Goal: Find specific page/section: Find specific page/section

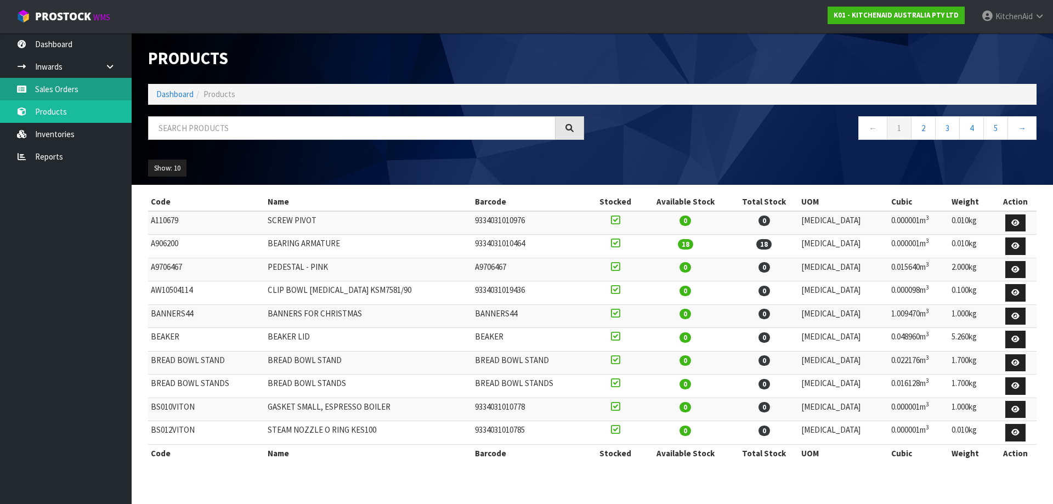
click at [78, 87] on link "Sales Orders" at bounding box center [66, 89] width 132 height 22
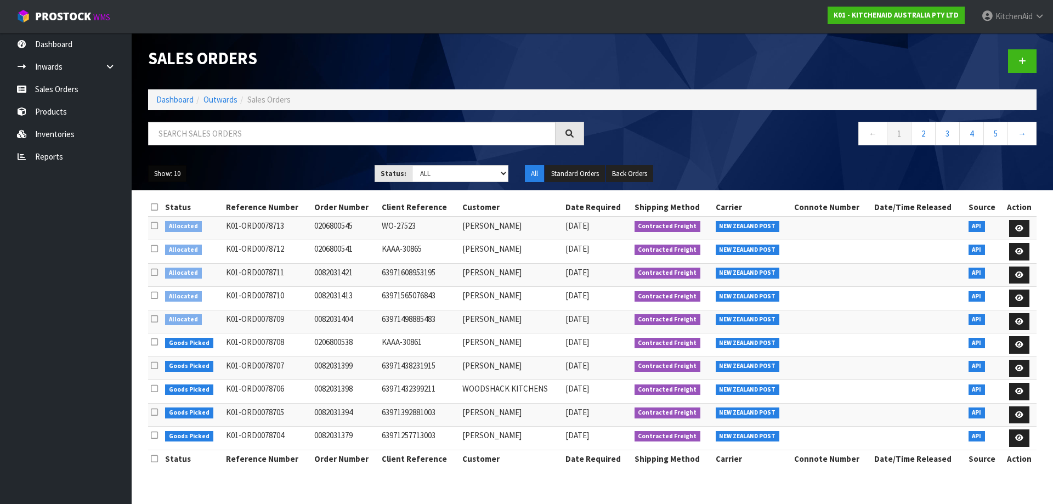
click at [161, 177] on button "Show: 10" at bounding box center [167, 174] width 38 height 18
click at [169, 218] on link "25" at bounding box center [192, 224] width 87 height 15
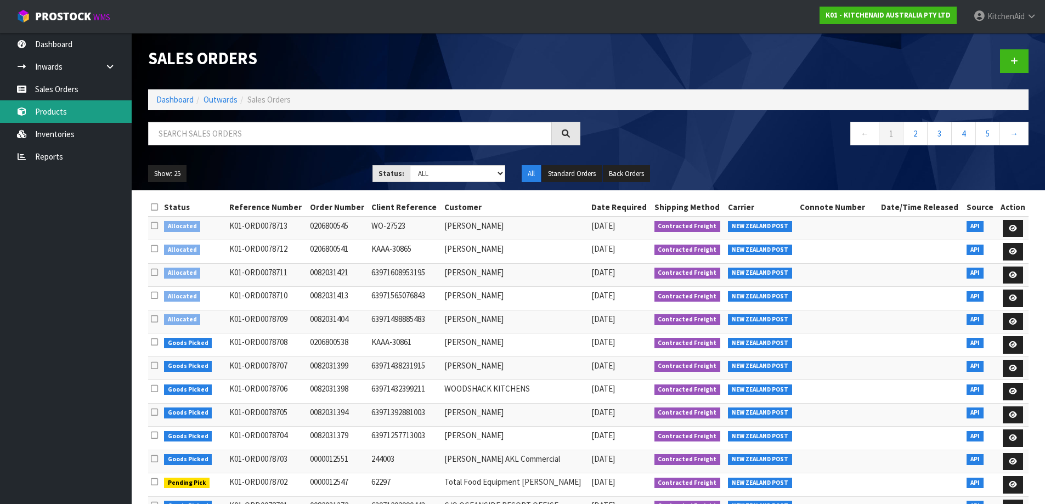
click at [56, 107] on link "Products" at bounding box center [66, 111] width 132 height 22
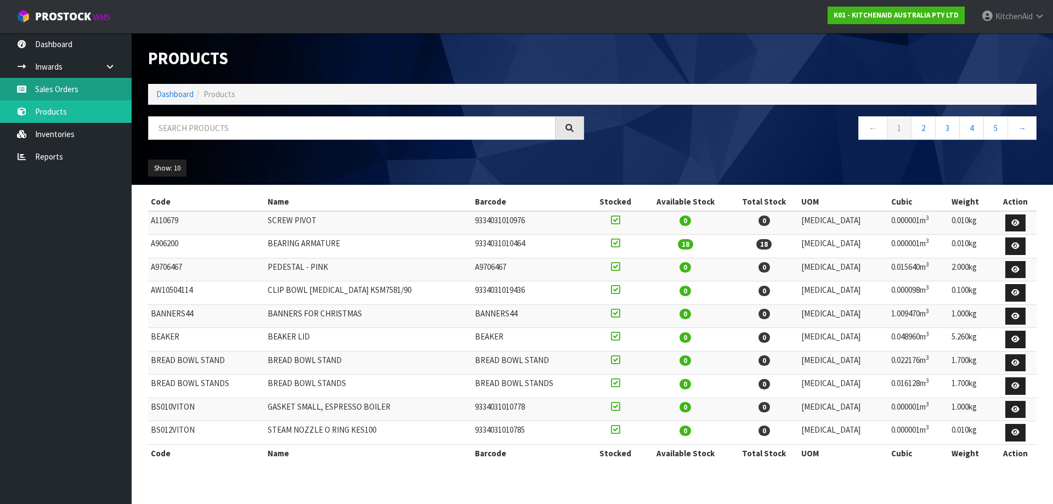
click at [54, 89] on link "Sales Orders" at bounding box center [66, 89] width 132 height 22
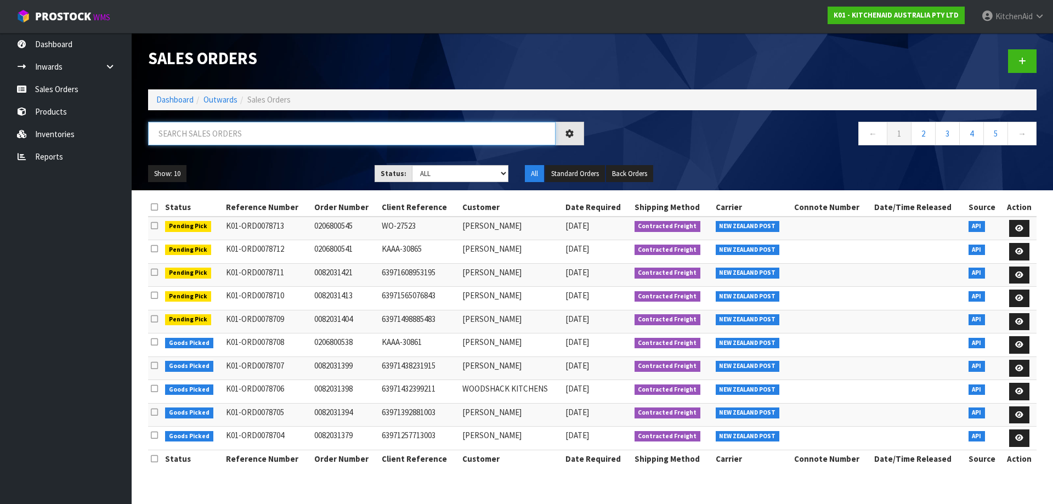
click at [270, 140] on input "text" at bounding box center [351, 134] width 407 height 24
click at [165, 177] on button "Show: 10" at bounding box center [167, 174] width 38 height 18
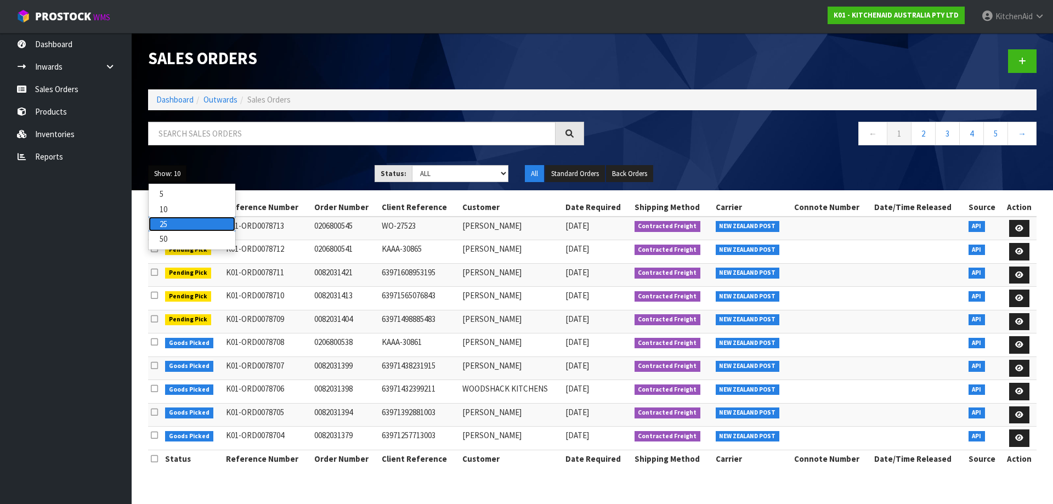
click at [172, 226] on link "25" at bounding box center [192, 224] width 87 height 15
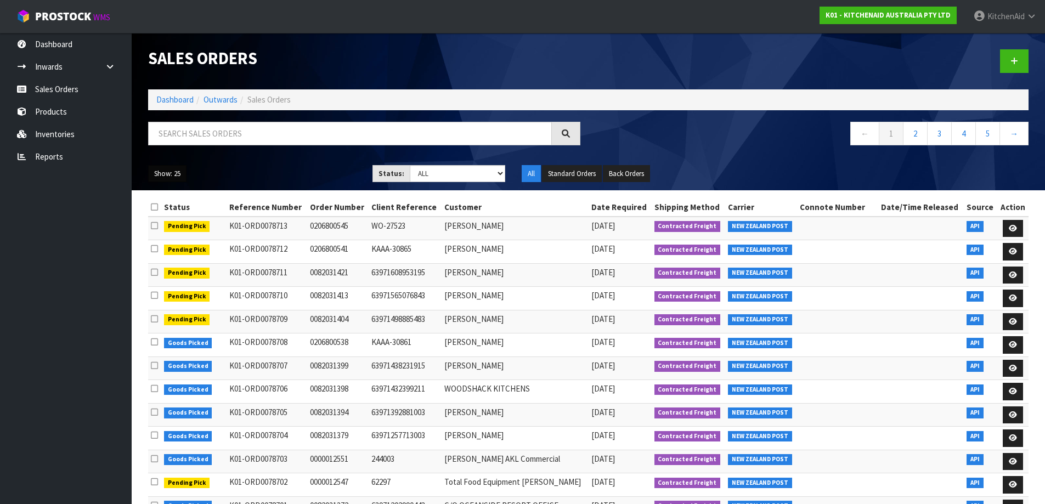
click at [171, 177] on button "Show: 25" at bounding box center [167, 174] width 38 height 18
click at [174, 237] on link "50" at bounding box center [192, 238] width 87 height 15
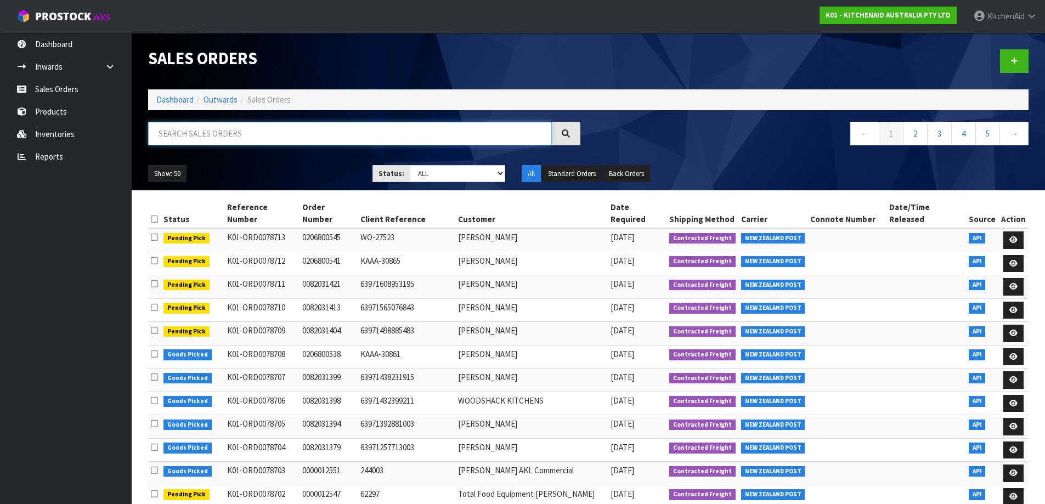
click at [243, 132] on input "text" at bounding box center [350, 134] width 404 height 24
paste input "KSM5GB"
type input "KSM5GB"
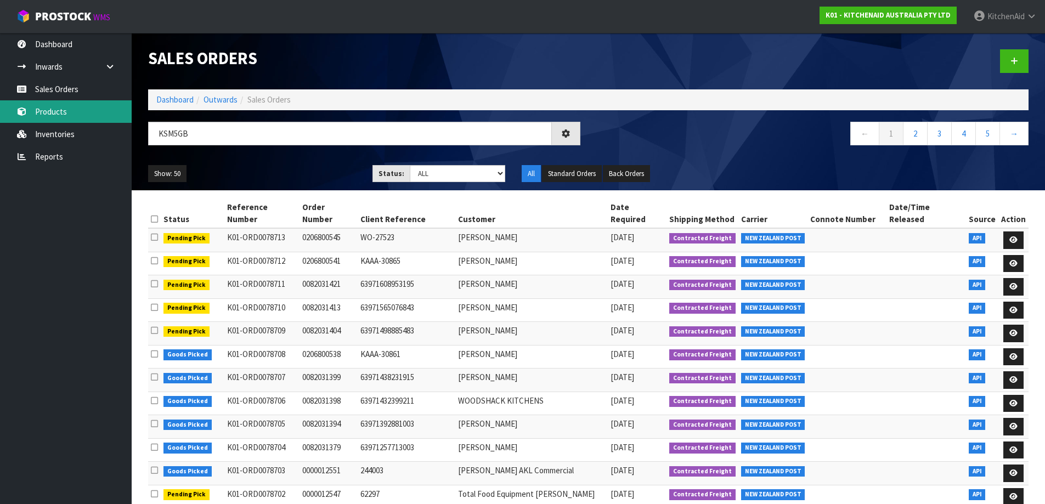
click at [47, 107] on link "Products" at bounding box center [66, 111] width 132 height 22
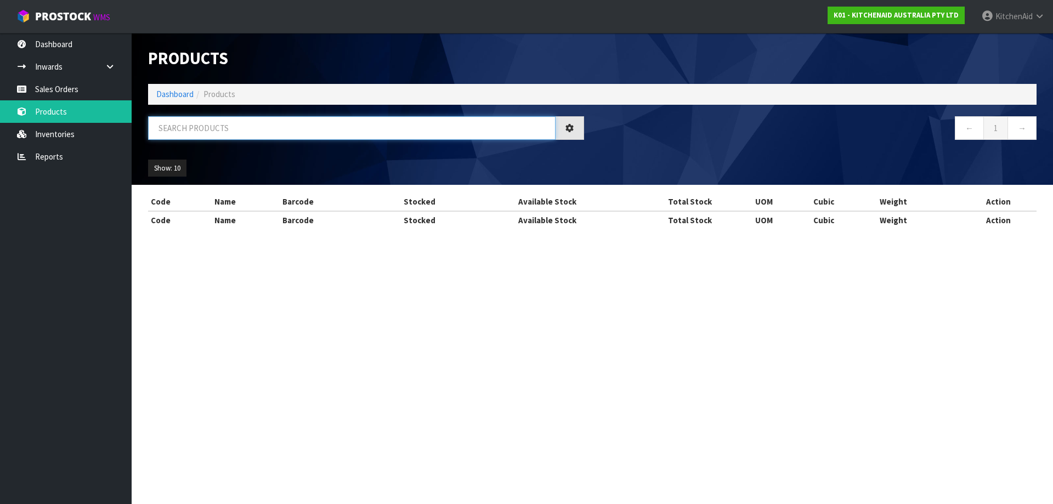
click at [286, 124] on input "text" at bounding box center [351, 128] width 407 height 24
paste input "KSM5GB"
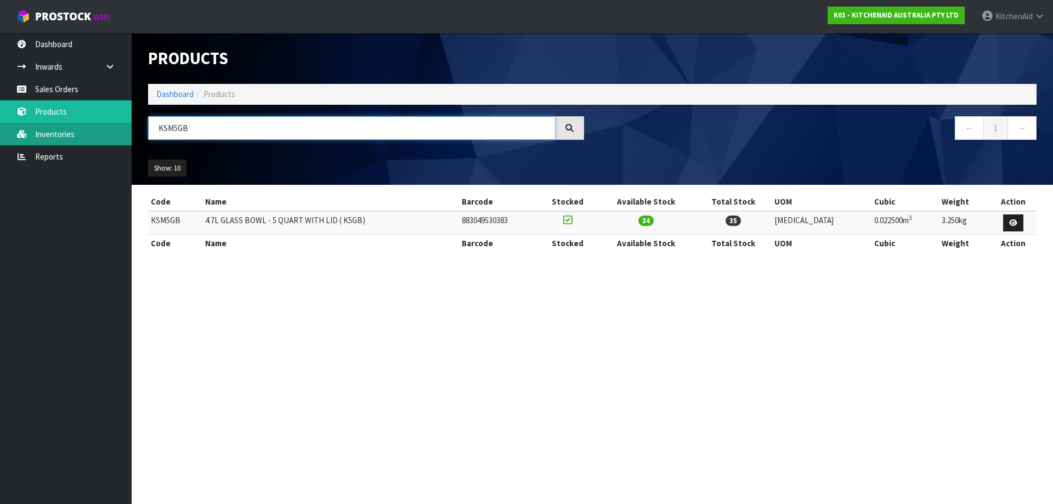
drag, startPoint x: 192, startPoint y: 129, endPoint x: 105, endPoint y: 124, distance: 87.4
click at [105, 124] on body "Toggle navigation ProStock WMS K01 - KITCHENAID AUSTRALIA PTY LTD [GEOGRAPHIC_D…" at bounding box center [526, 252] width 1053 height 504
paste input "5KMT2109APT"
drag, startPoint x: 276, startPoint y: 133, endPoint x: 114, endPoint y: 138, distance: 161.9
click at [114, 138] on body "Toggle navigation ProStock WMS K01 - KITCHENAID AUSTRALIA PTY LTD [GEOGRAPHIC_D…" at bounding box center [526, 252] width 1053 height 504
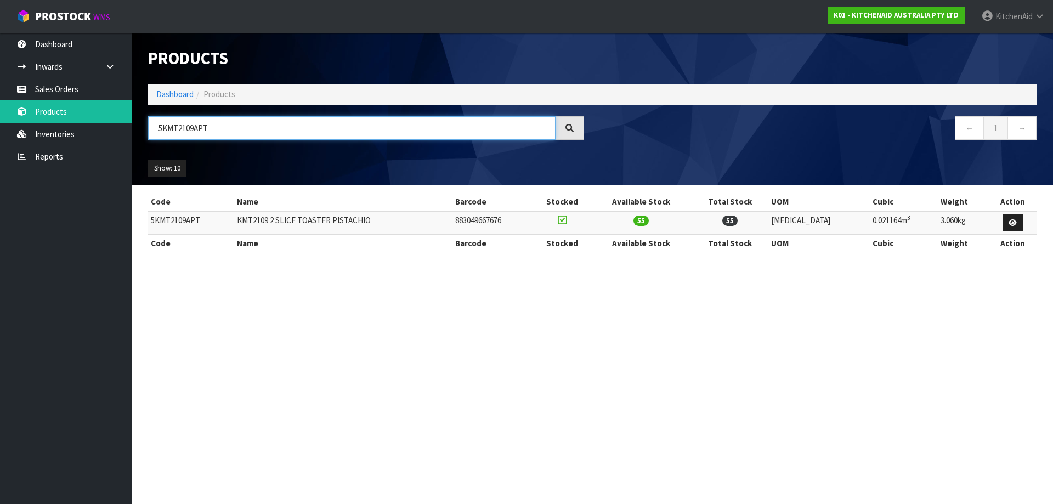
paste input "4109ASX"
type input "5KMT4109ASX"
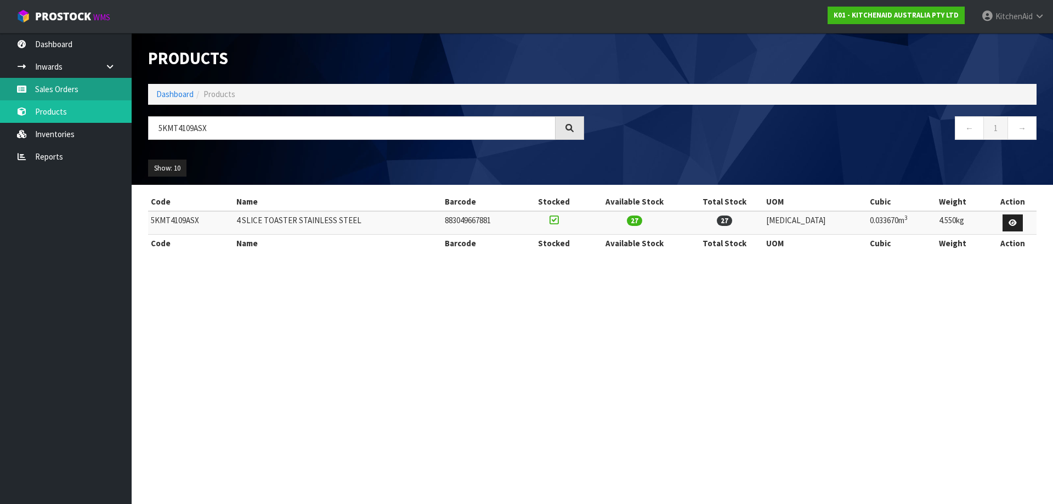
click at [64, 93] on link "Sales Orders" at bounding box center [66, 89] width 132 height 22
